Goal: Task Accomplishment & Management: Manage account settings

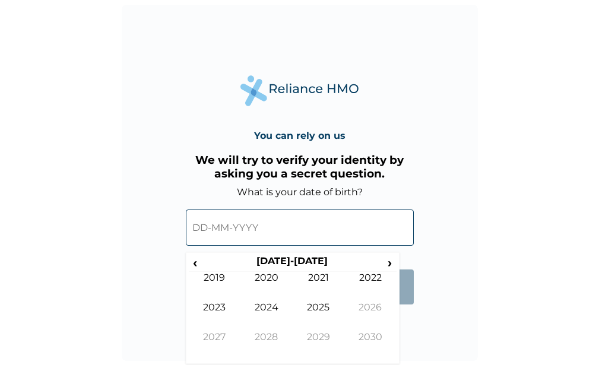
click at [195, 222] on input "text" at bounding box center [300, 228] width 228 height 36
click at [404, 254] on form "What is your date of birth? ‹ 2020-2029 › 2019 2020 2021 2022 2023 2024 2025 20…" at bounding box center [300, 252] width 228 height 130
click at [386, 260] on span "›" at bounding box center [390, 262] width 13 height 15
click at [198, 261] on span "‹" at bounding box center [195, 262] width 12 height 15
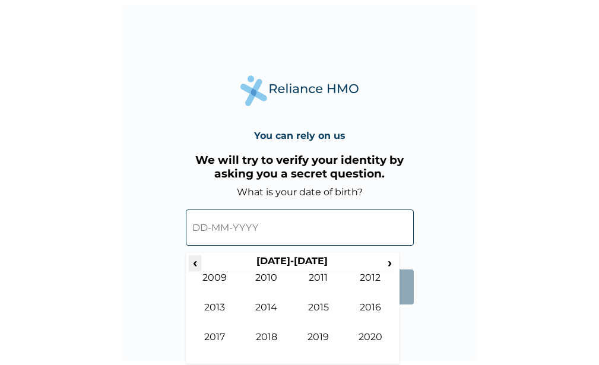
click at [198, 261] on span "‹" at bounding box center [195, 262] width 12 height 15
click at [267, 310] on td "1994" at bounding box center [267, 317] width 52 height 30
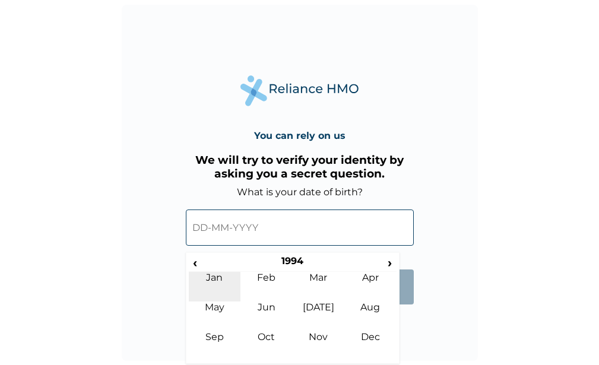
click at [219, 297] on td "Jan" at bounding box center [215, 287] width 52 height 30
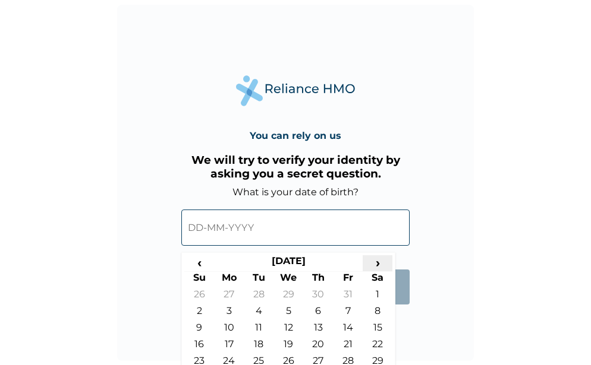
click at [379, 260] on span "›" at bounding box center [377, 262] width 30 height 15
click at [258, 356] on td "24" at bounding box center [259, 363] width 30 height 17
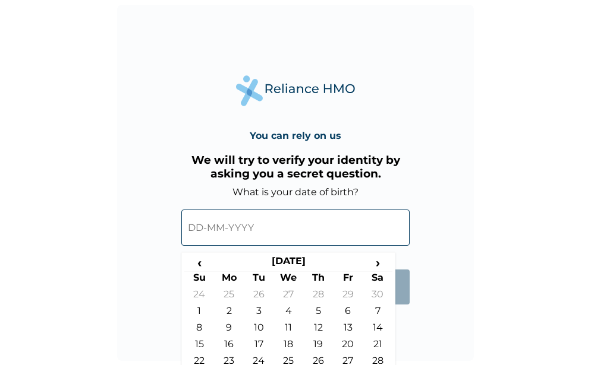
type input "24-05-1994"
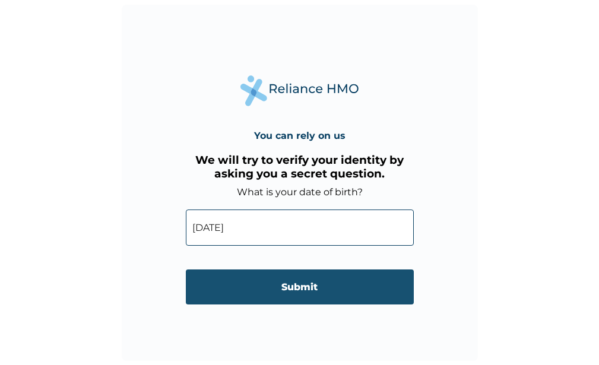
click at [298, 286] on input "Submit" at bounding box center [300, 287] width 228 height 35
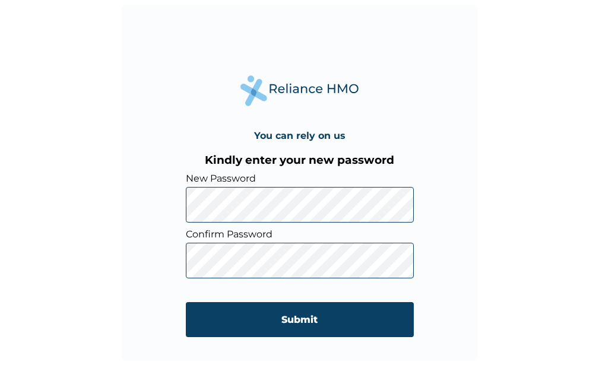
click at [452, 182] on div "You can rely on us Kindly enter your new password New Password Confirm Password…" at bounding box center [300, 183] width 356 height 356
click at [340, 304] on input "Submit" at bounding box center [300, 319] width 228 height 35
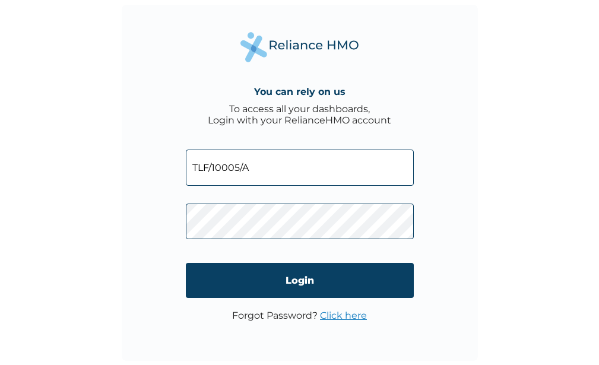
click at [444, 132] on div "You can rely on us To access all your dashboards, Login with your RelianceHMO a…" at bounding box center [300, 183] width 356 height 356
click at [239, 166] on input "TLF/10005/A" at bounding box center [300, 168] width 228 height 36
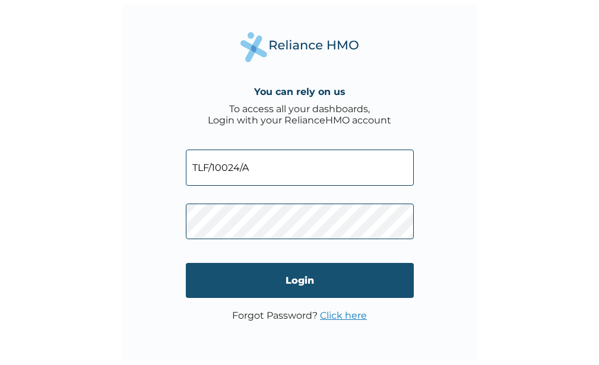
type input "TLF/10024/A"
click at [266, 280] on input "Login" at bounding box center [300, 280] width 228 height 35
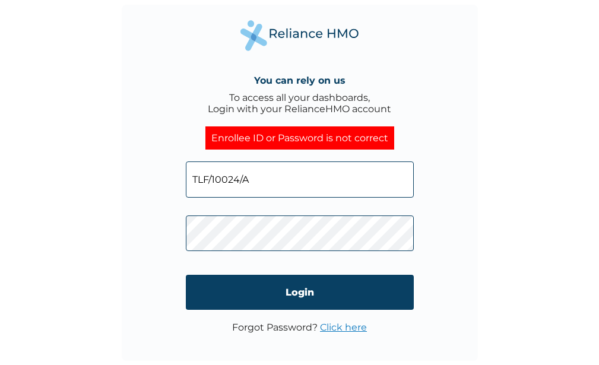
click at [223, 178] on input "TLF/10024/A" at bounding box center [300, 180] width 228 height 36
click at [263, 176] on input "TLF/100024/A" at bounding box center [300, 180] width 228 height 36
type input "T"
type input "mrufai@trustlubfluid.com"
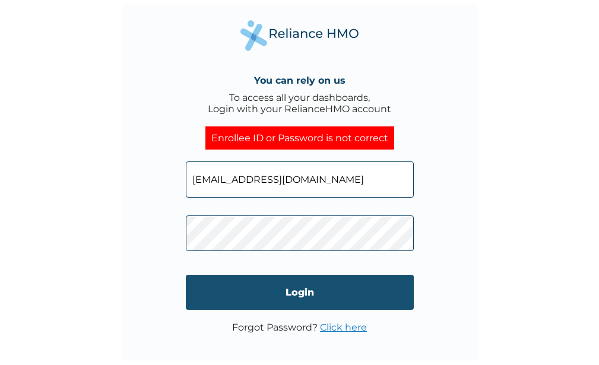
click at [242, 279] on input "Login" at bounding box center [300, 292] width 228 height 35
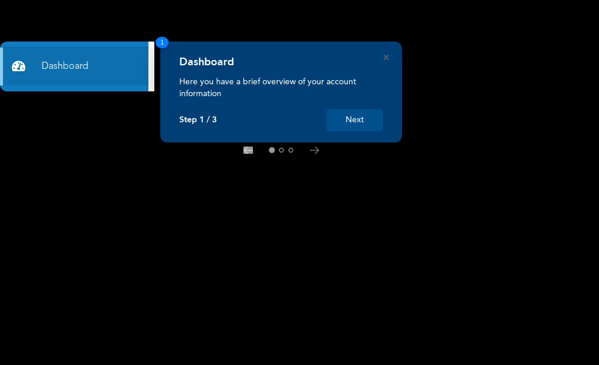
click at [357, 122] on button "Next" at bounding box center [355, 120] width 56 height 22
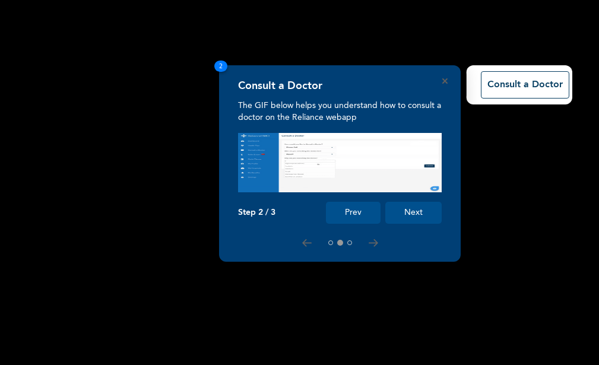
click at [406, 218] on button "Next" at bounding box center [414, 213] width 56 height 22
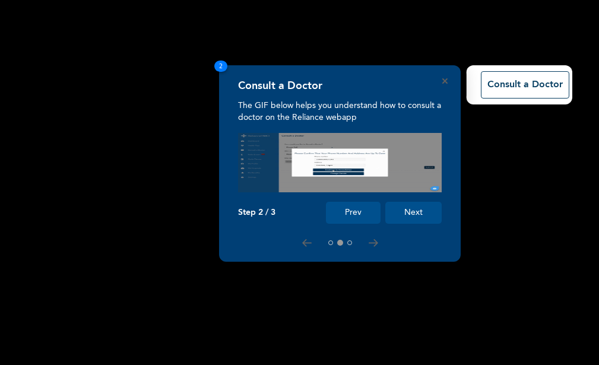
scroll to position [210, 0]
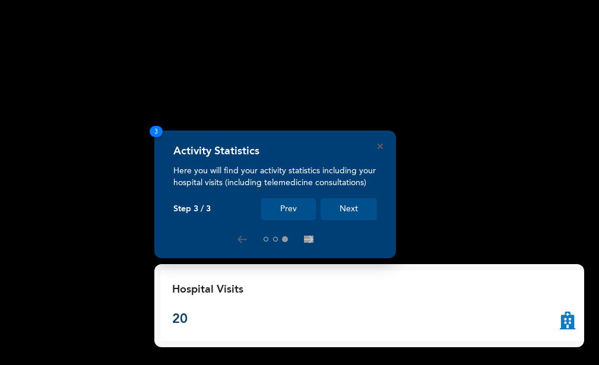
click at [355, 213] on button "Next" at bounding box center [349, 209] width 56 height 22
click at [341, 206] on button "Next" at bounding box center [349, 209] width 56 height 22
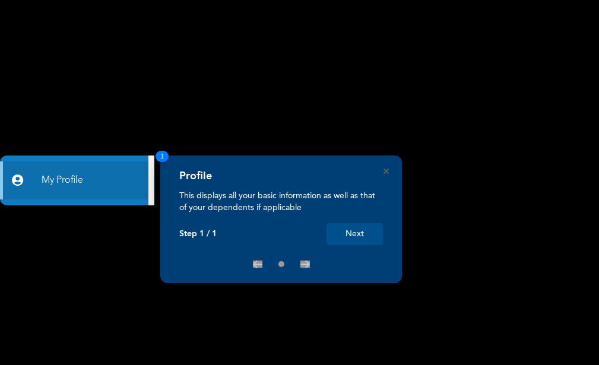
click at [345, 230] on button "Next" at bounding box center [355, 234] width 56 height 22
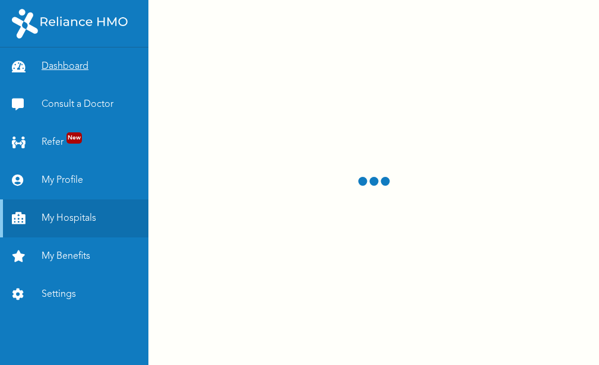
click at [49, 72] on link "Dashboard" at bounding box center [74, 67] width 149 height 38
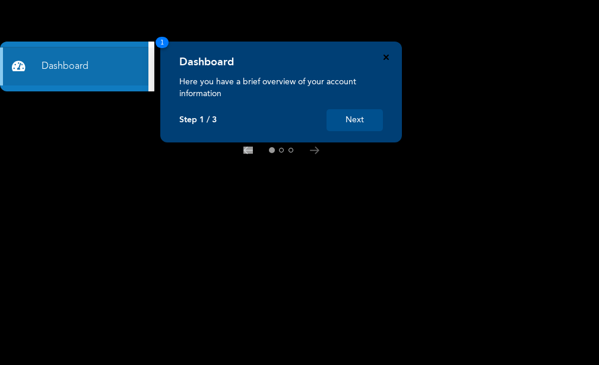
click at [388, 55] on icon "Close" at bounding box center [386, 57] width 5 height 5
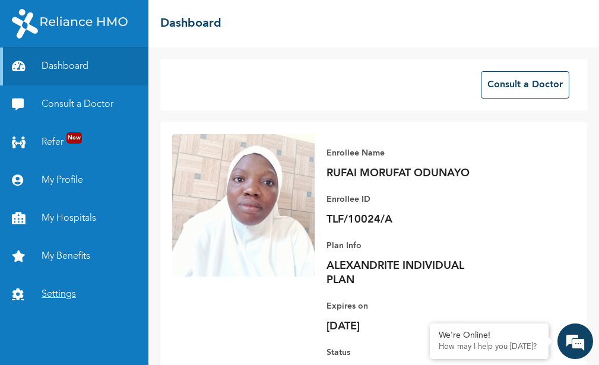
click at [59, 292] on link "Settings" at bounding box center [74, 295] width 149 height 38
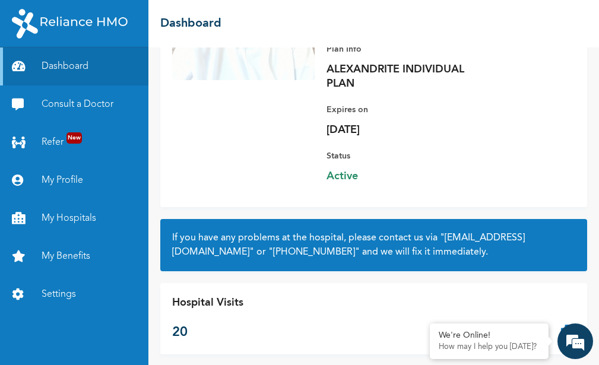
scroll to position [210, 0]
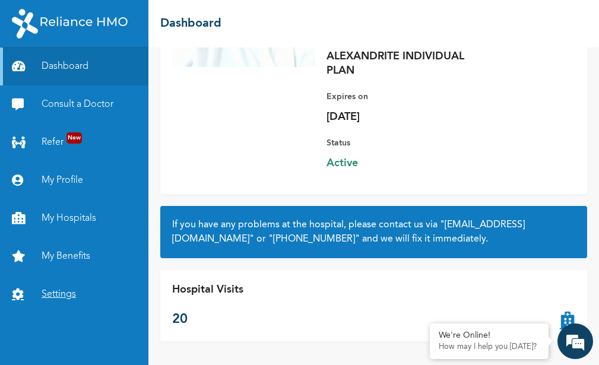
click at [62, 293] on link "Settings" at bounding box center [74, 295] width 149 height 38
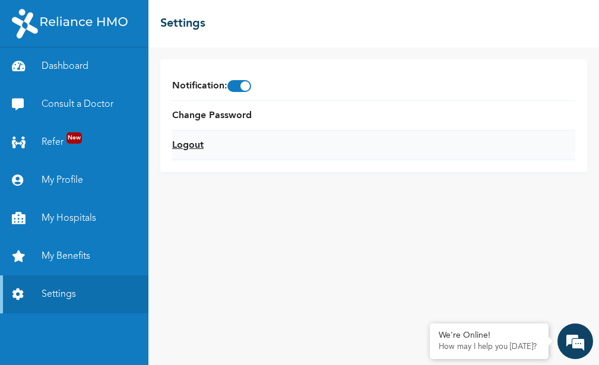
click at [187, 145] on link "Logout" at bounding box center [187, 145] width 31 height 14
